Goal: Check status: Check status

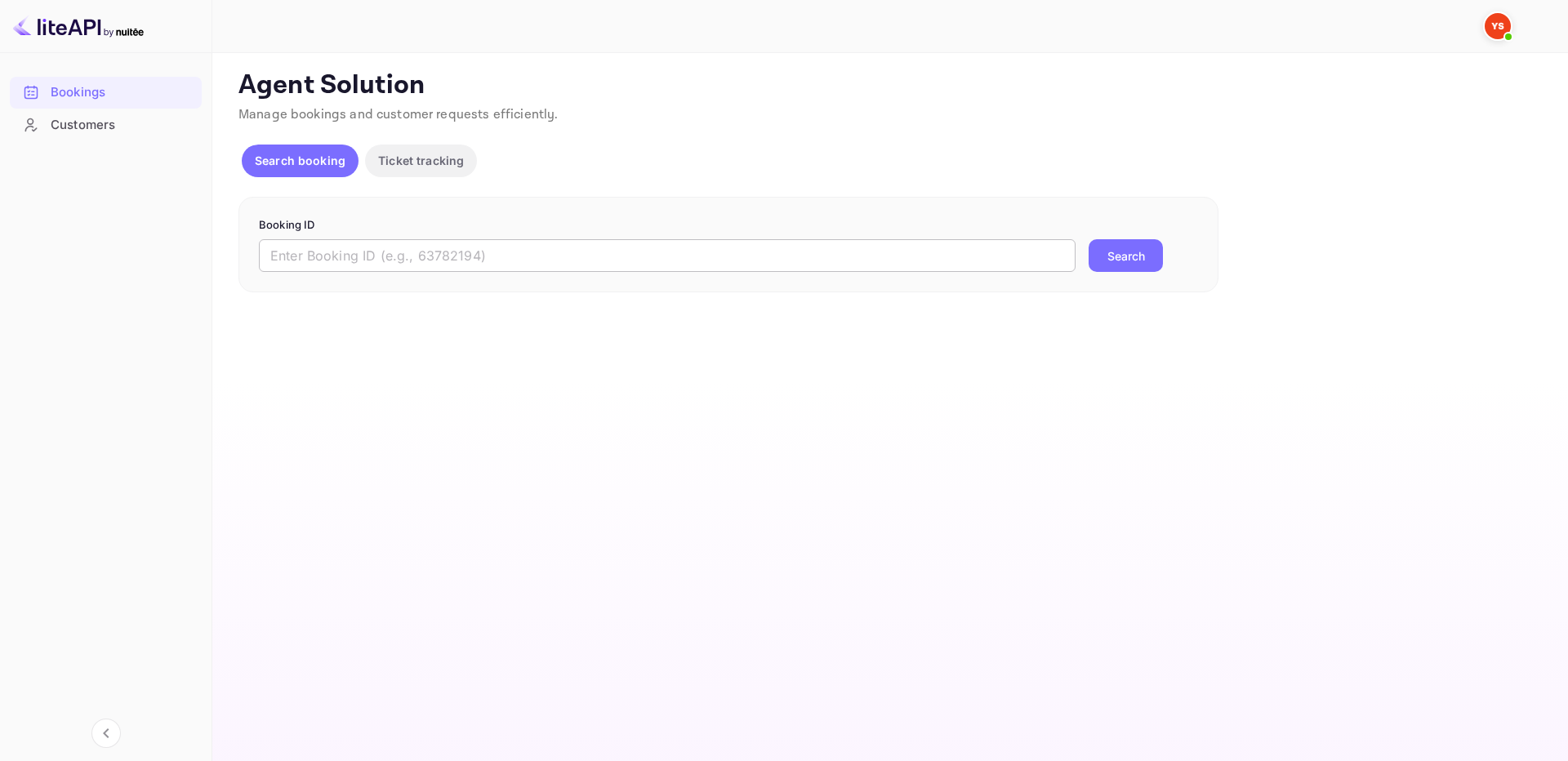
click at [1014, 270] on input "text" at bounding box center [667, 255] width 817 height 33
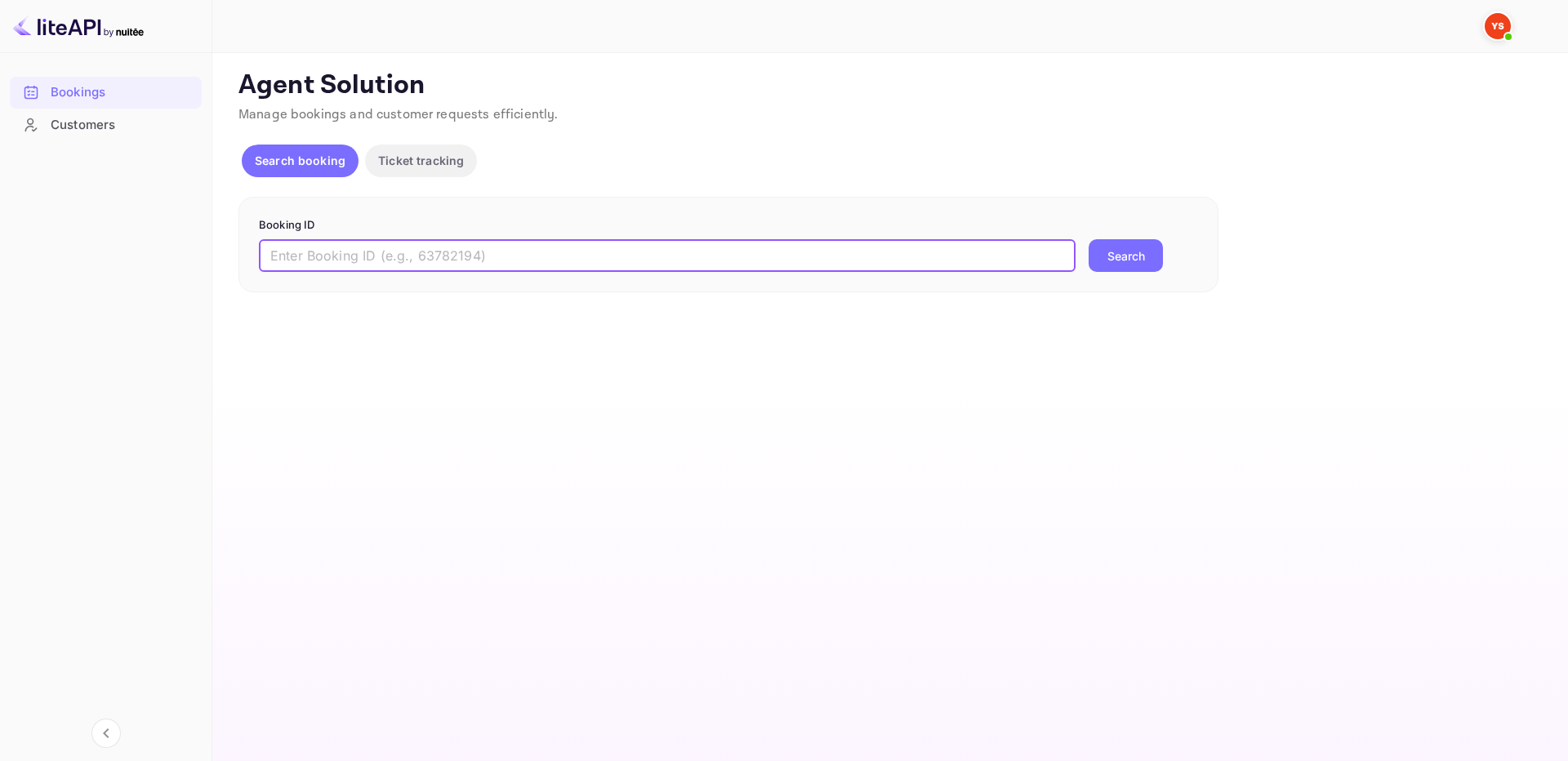
paste input "9448971"
type input "9448971"
click at [1134, 241] on button "Search" at bounding box center [1125, 255] width 74 height 33
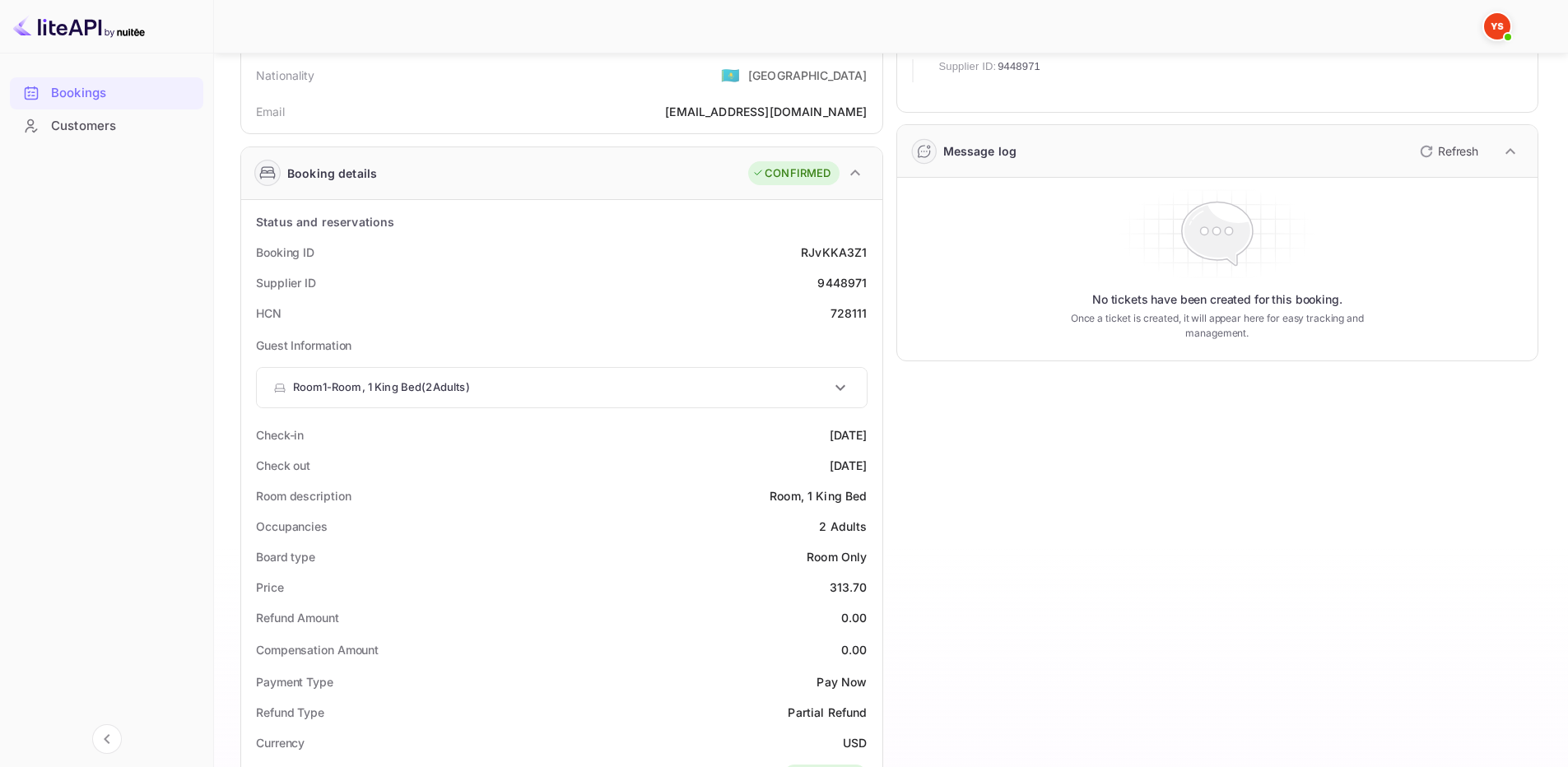
scroll to position [247, 0]
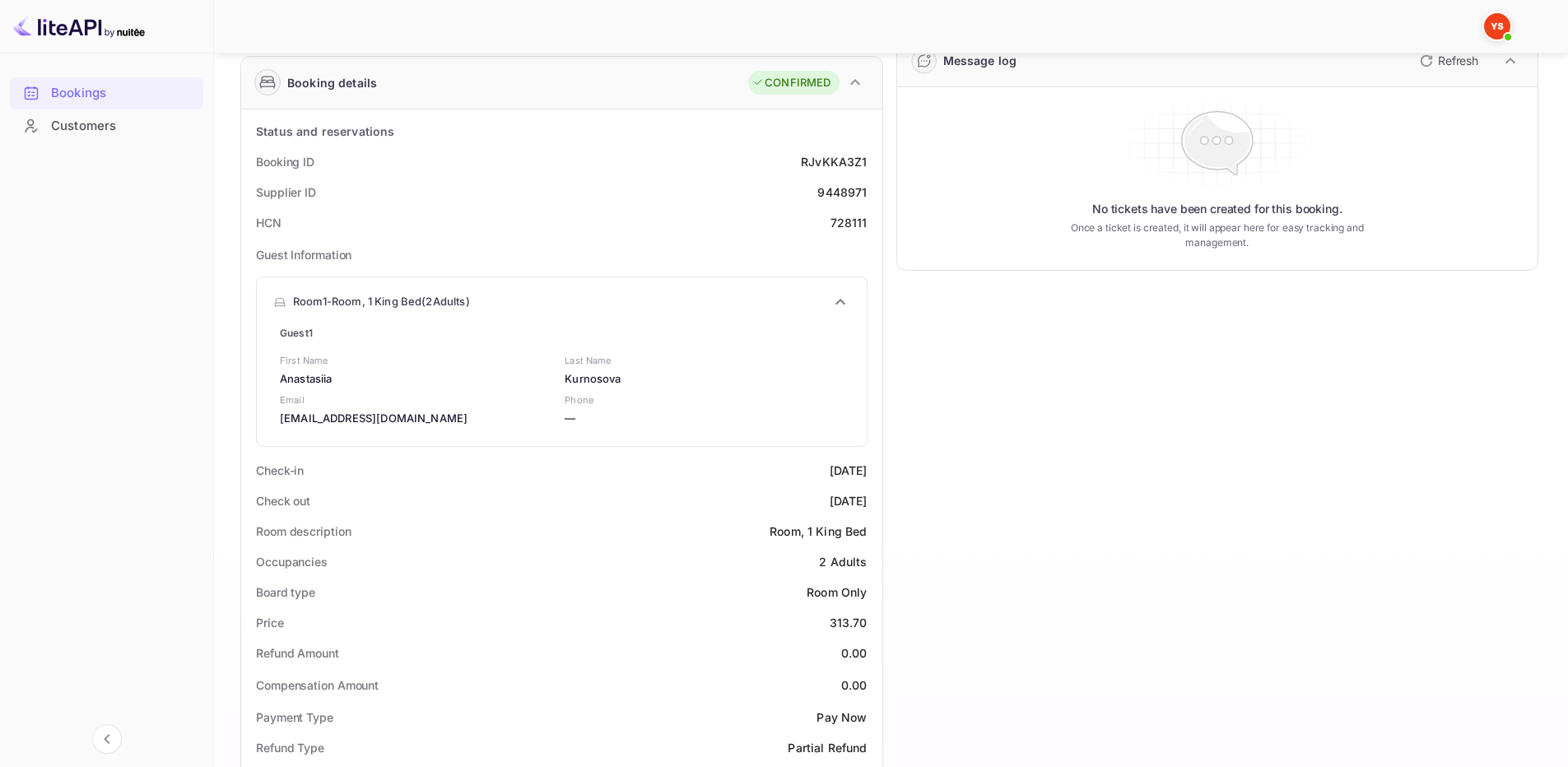
click at [558, 294] on div "Room 1 - Room, 1 King Bed ( 2 Adults )" at bounding box center [552, 302] width 557 height 16
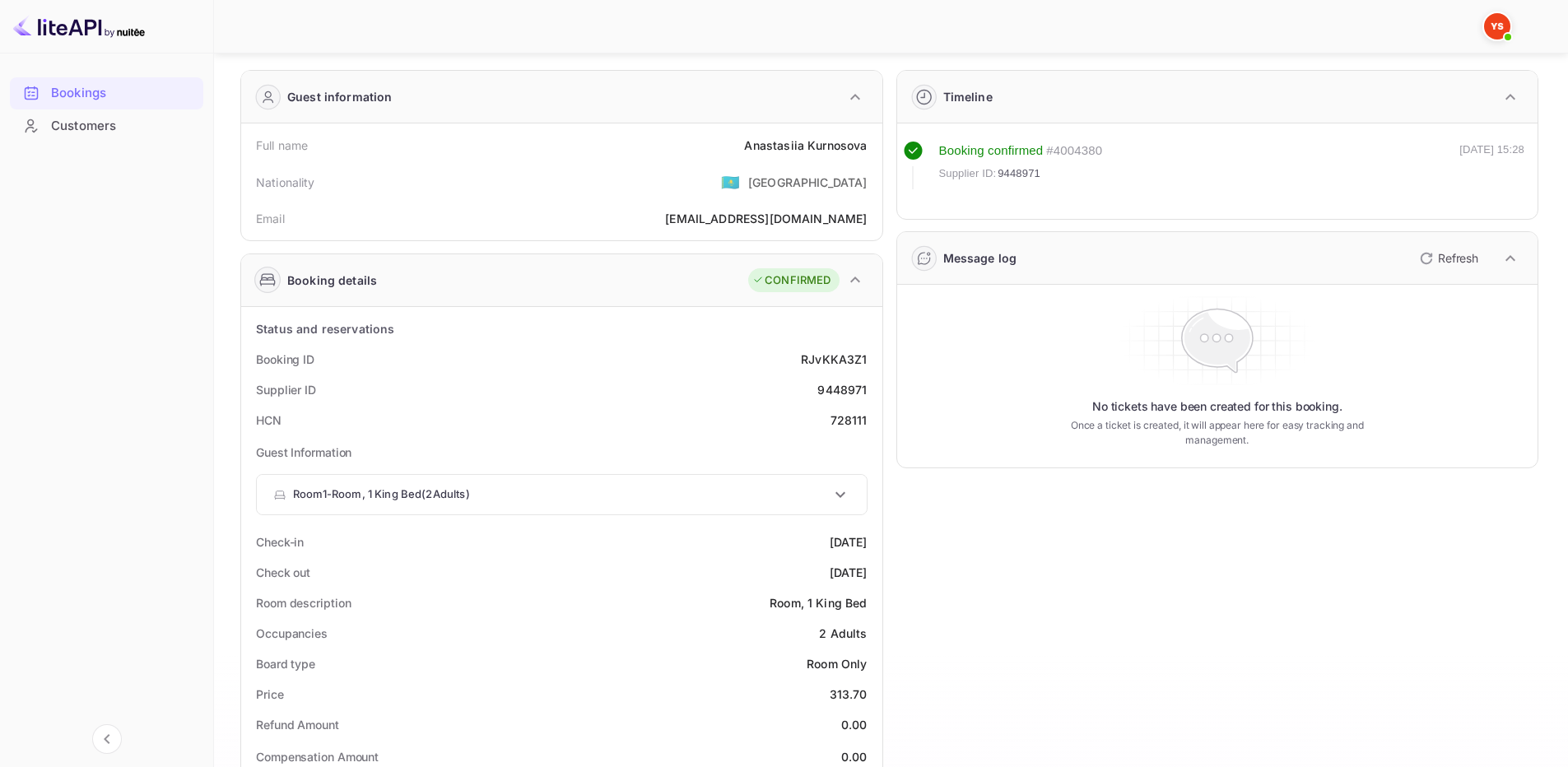
scroll to position [164, 0]
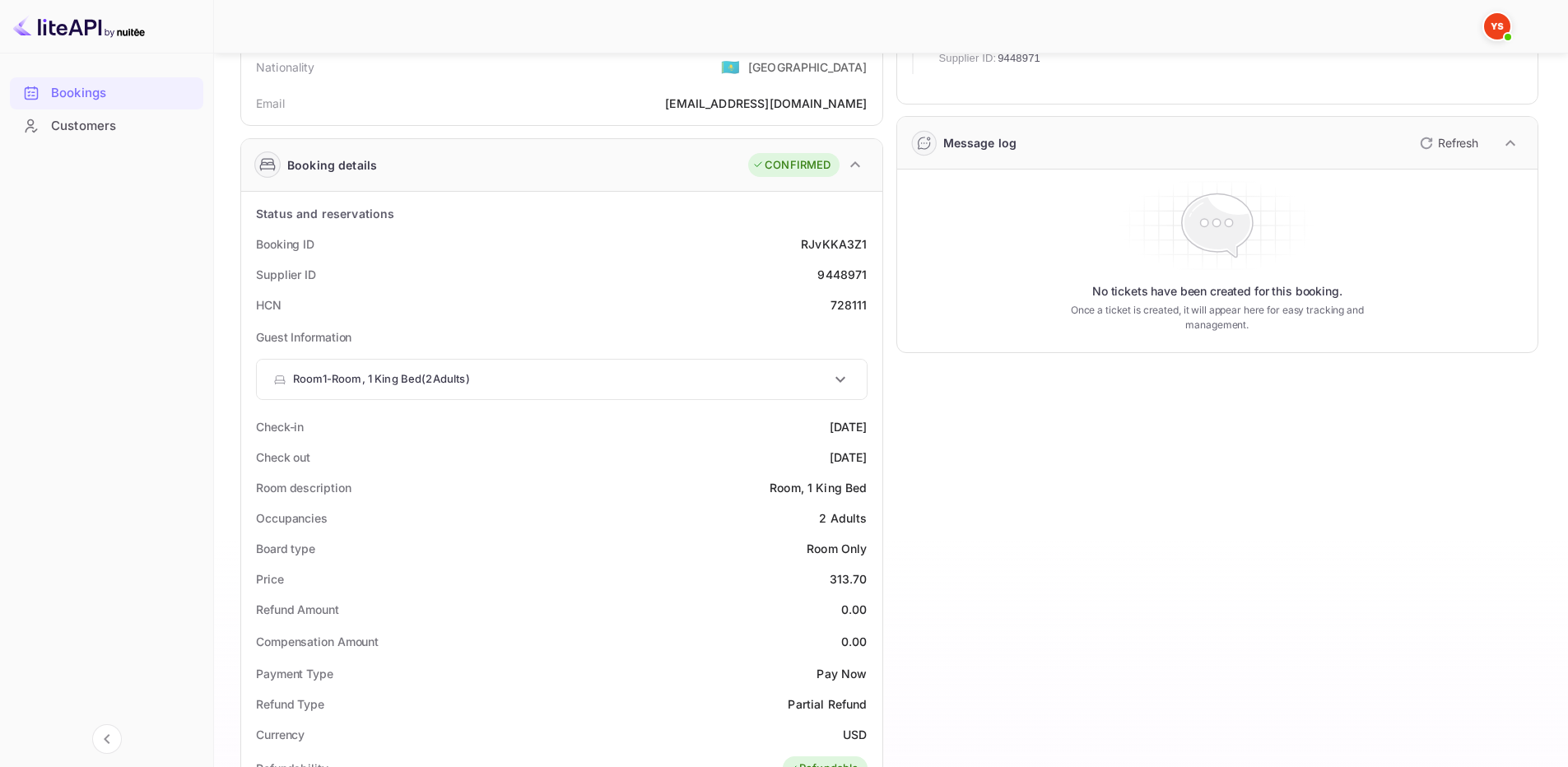
click at [528, 368] on div "Room 1 - Room, 1 King Bed ( 2 Adults )" at bounding box center [562, 379] width 610 height 40
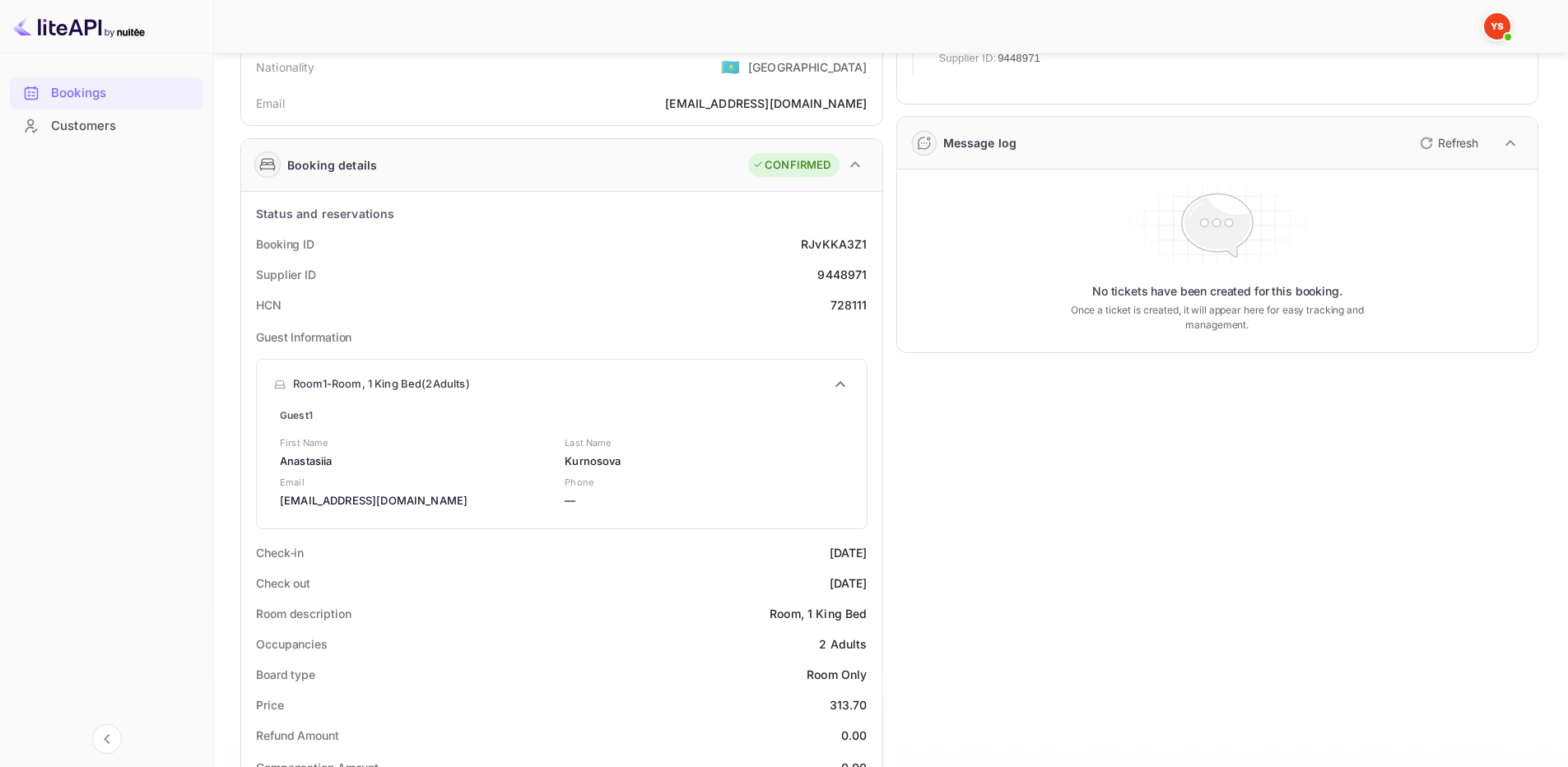
click at [526, 384] on div "Room 1 - Room, 1 King Bed ( 2 Adults )" at bounding box center [552, 384] width 557 height 16
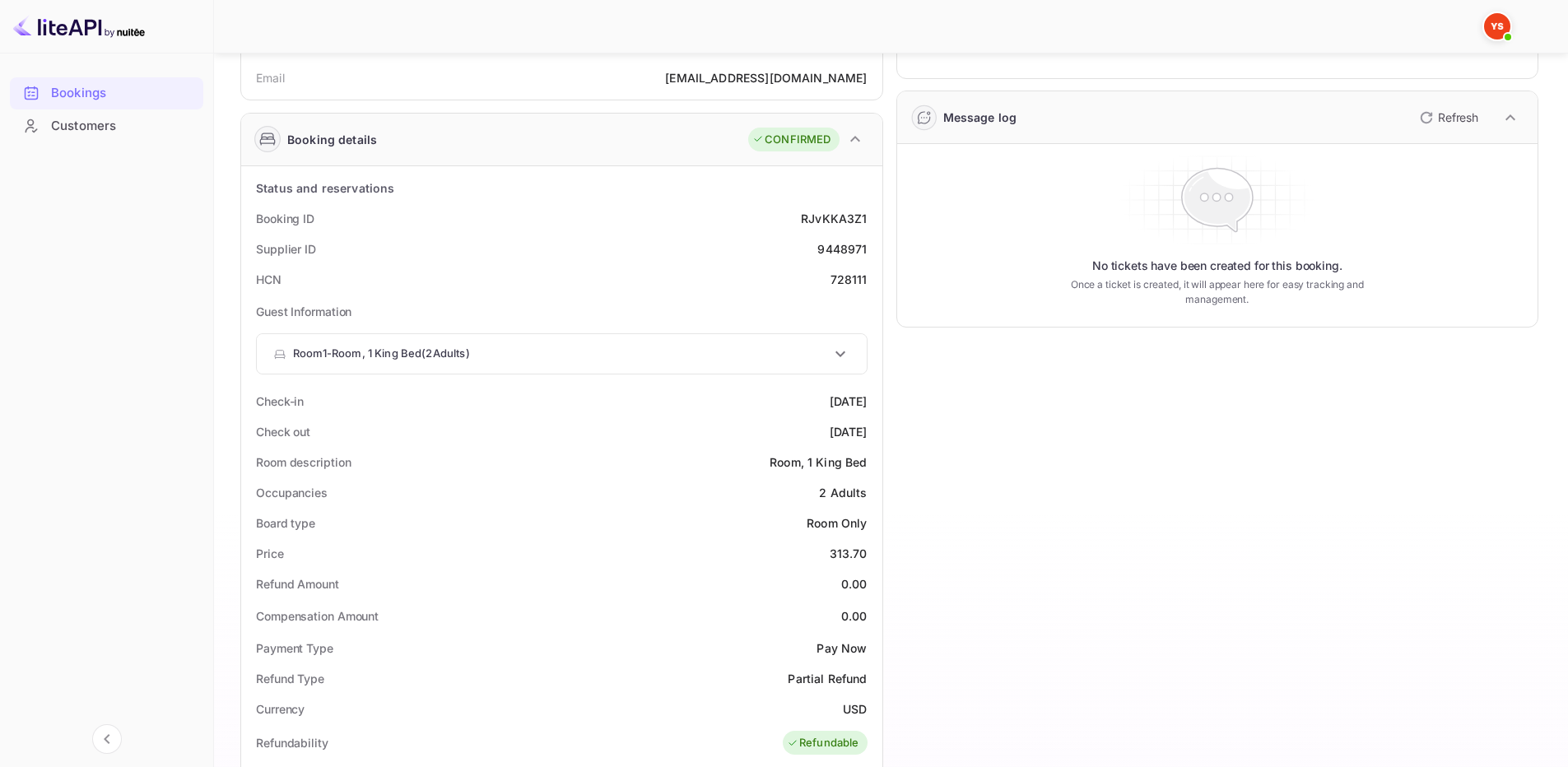
scroll to position [0, 0]
